Goal: Check status

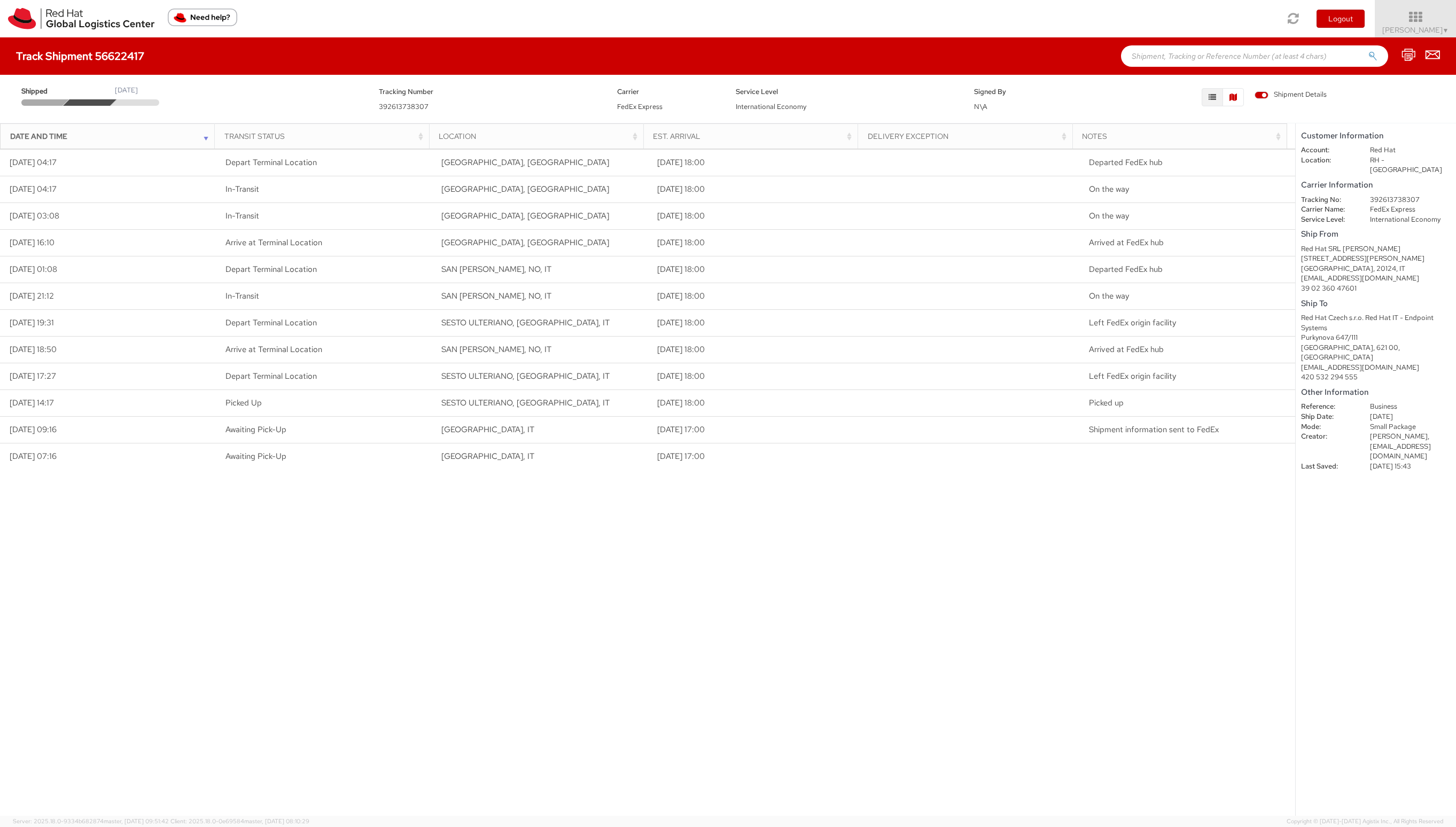
click at [1236, 102] on button "button" at bounding box center [1233, 97] width 21 height 18
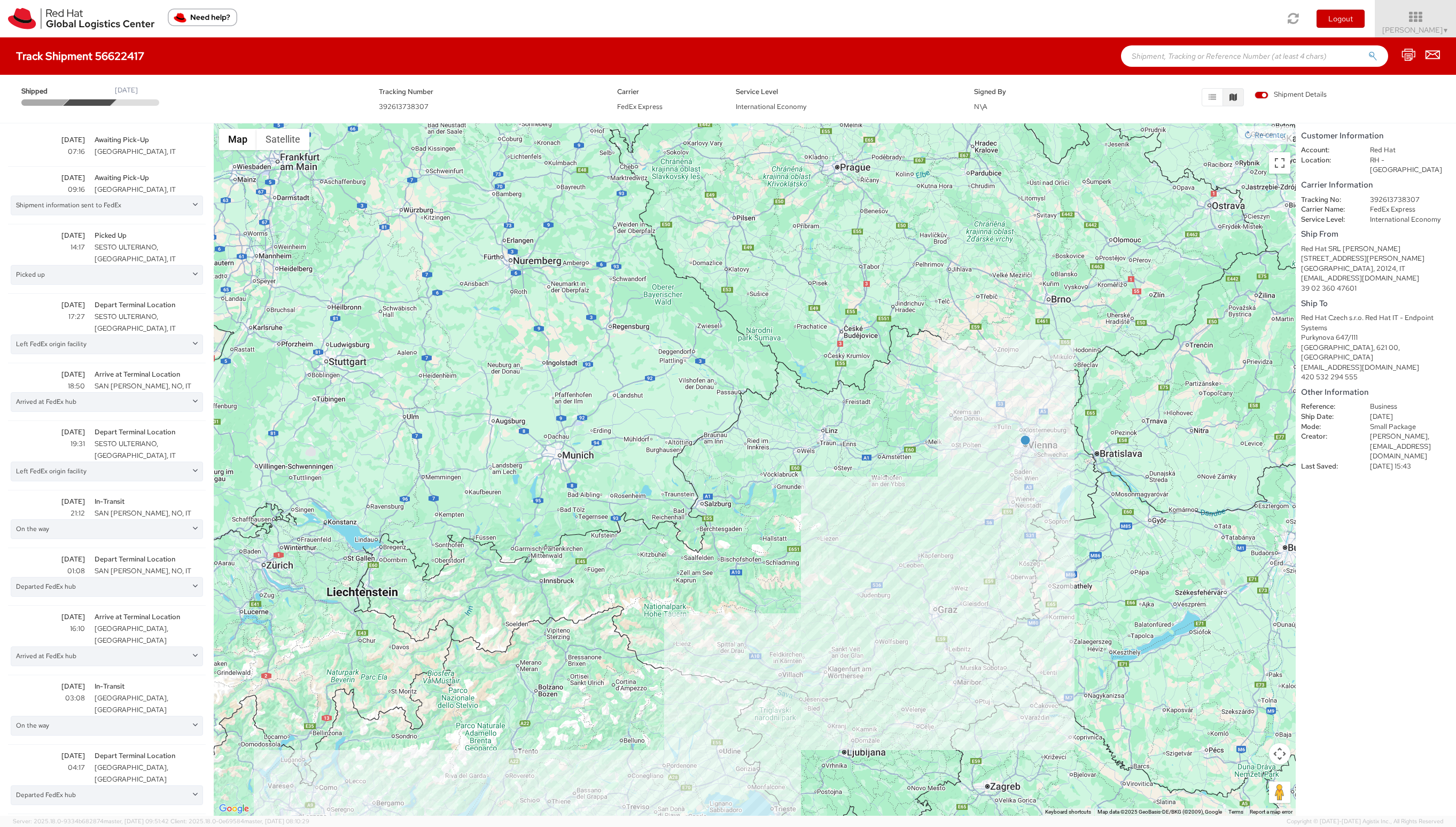
drag, startPoint x: 1061, startPoint y: 232, endPoint x: 951, endPoint y: 408, distance: 207.5
click at [951, 408] on div at bounding box center [755, 470] width 1082 height 692
